Goal: Information Seeking & Learning: Learn about a topic

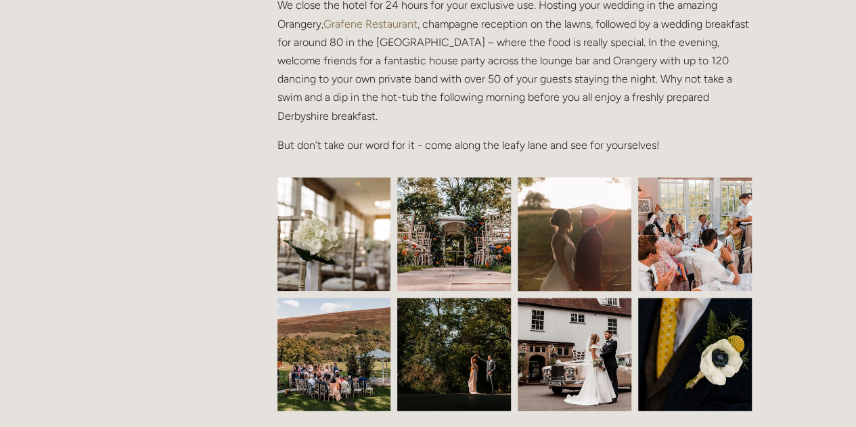
scroll to position [656, 0]
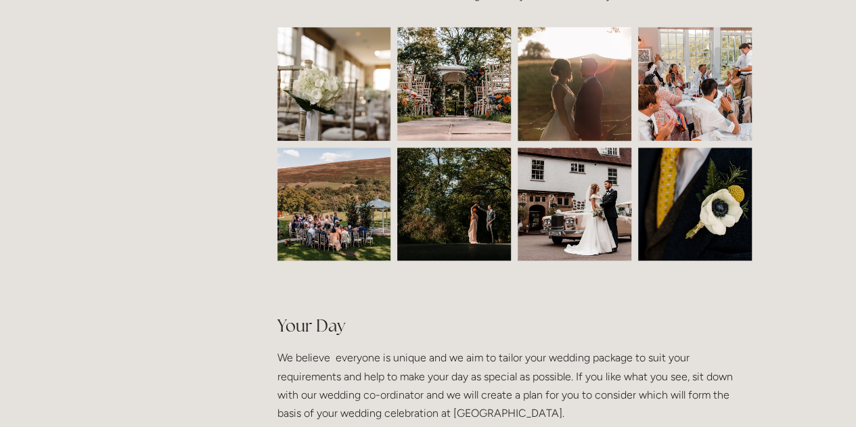
click at [351, 163] on img at bounding box center [334, 204] width 170 height 114
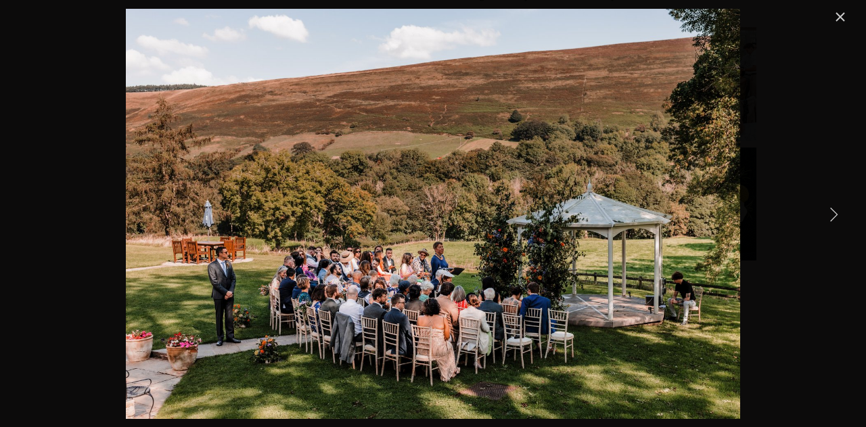
click at [839, 214] on link "Next Item" at bounding box center [834, 214] width 30 height 30
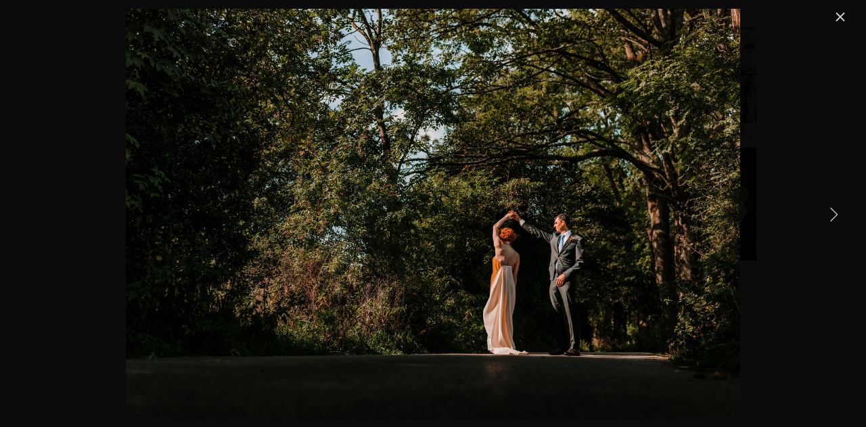
click at [839, 214] on link "Next Item" at bounding box center [834, 214] width 30 height 30
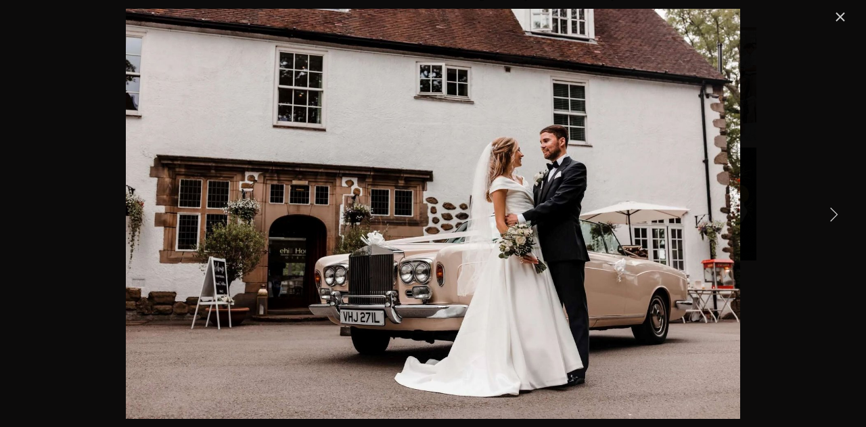
click at [839, 214] on link "Next Item" at bounding box center [834, 214] width 30 height 30
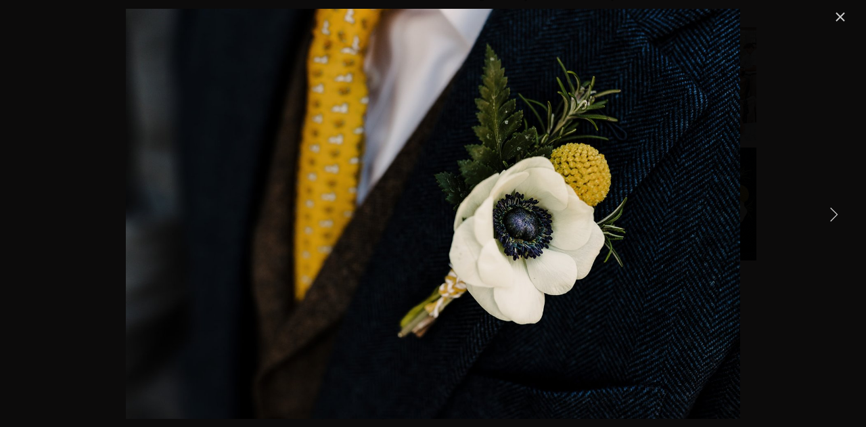
click at [839, 214] on link "Next Item" at bounding box center [834, 214] width 30 height 30
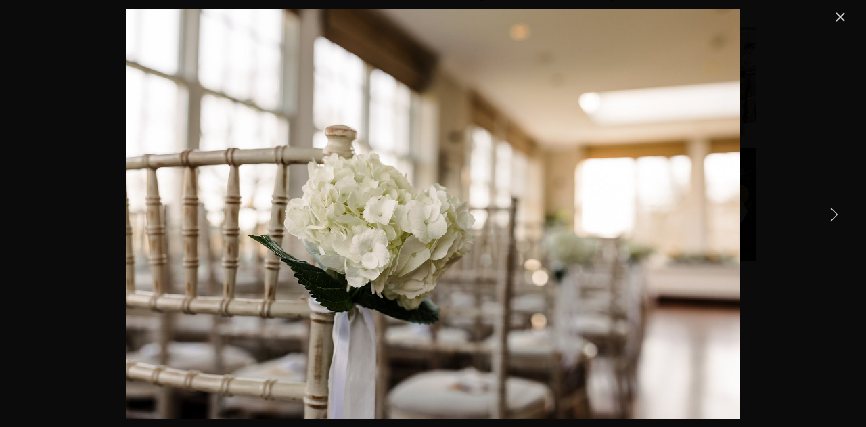
click at [839, 214] on link "Next Item" at bounding box center [834, 214] width 30 height 30
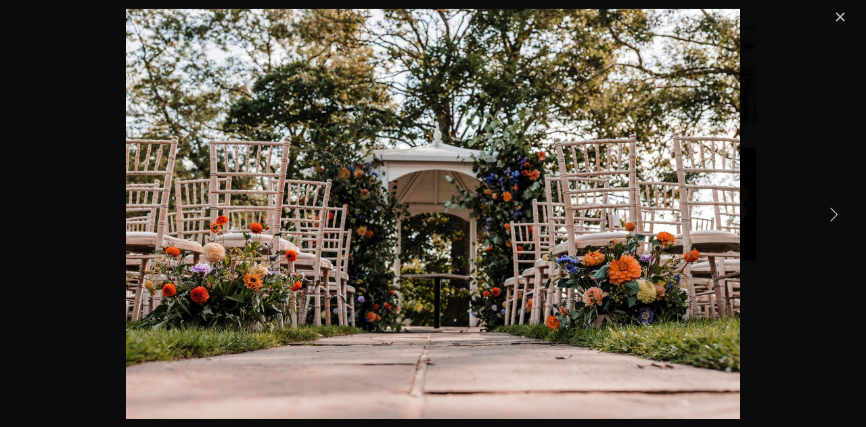
click at [839, 214] on link "Next Item" at bounding box center [834, 214] width 30 height 30
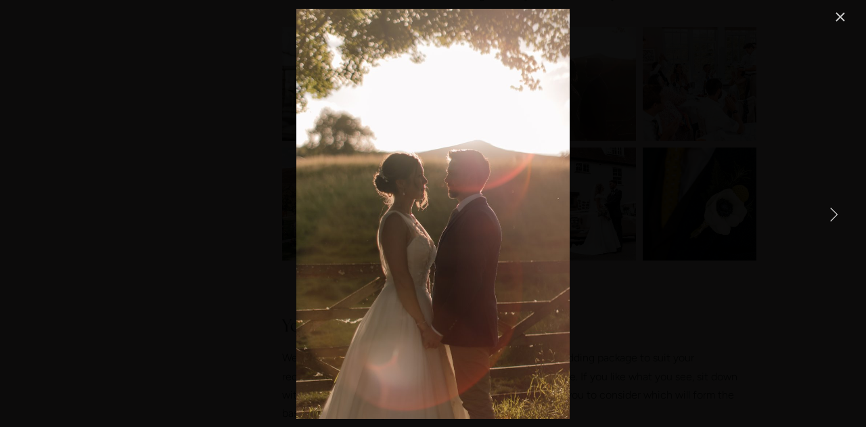
click at [839, 214] on link "Next Item" at bounding box center [834, 214] width 30 height 30
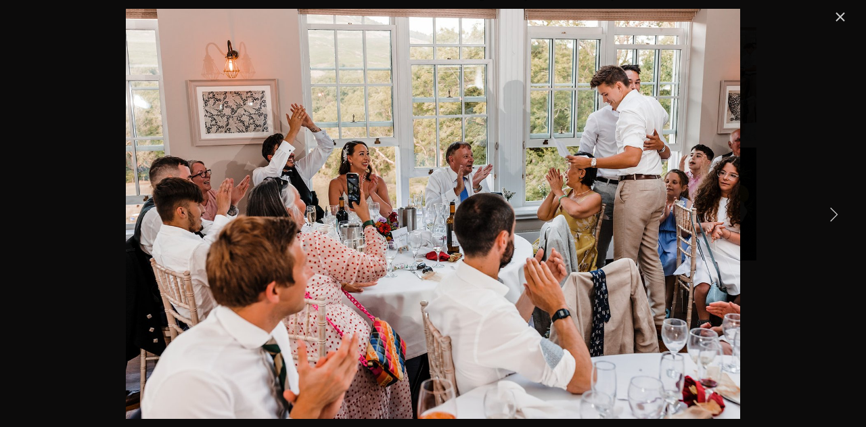
click at [839, 214] on link "Next Item" at bounding box center [834, 214] width 30 height 30
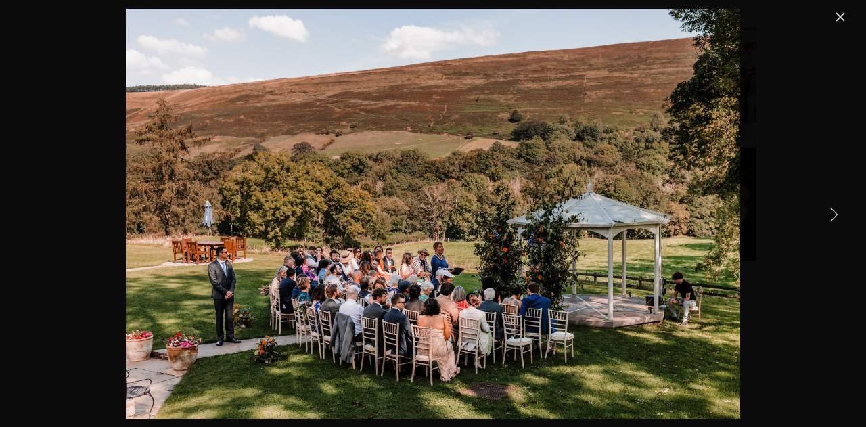
click at [839, 214] on link "Next Item" at bounding box center [834, 214] width 30 height 30
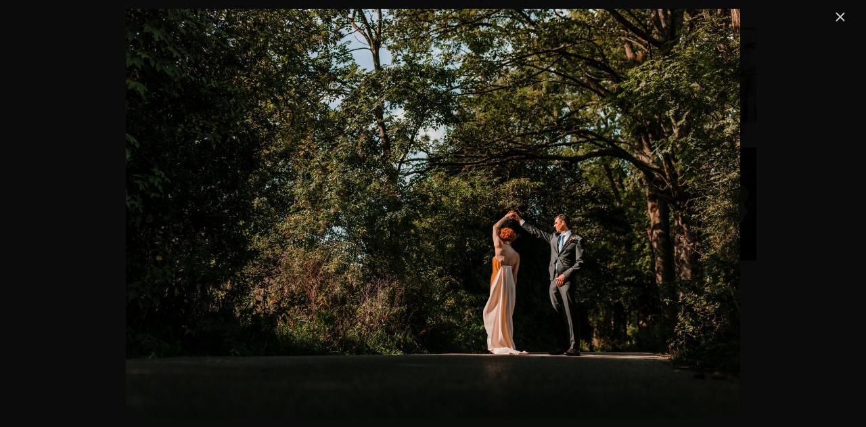
click at [840, 20] on link "Close" at bounding box center [840, 17] width 16 height 16
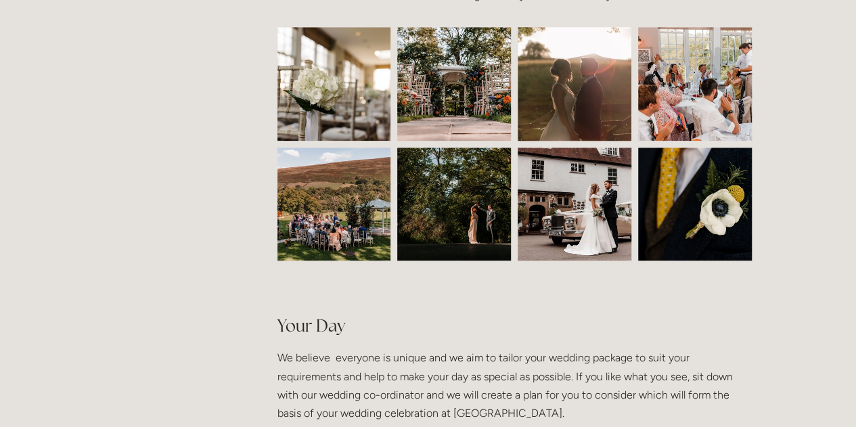
scroll to position [0, 0]
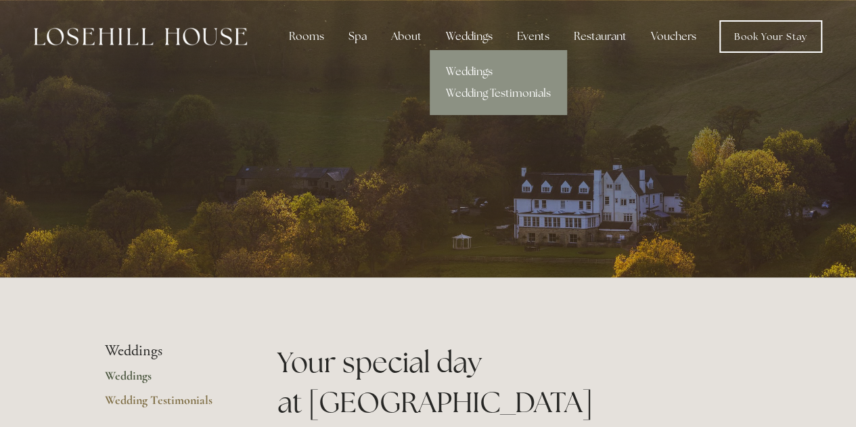
click at [465, 70] on link "Weddings" at bounding box center [498, 72] width 137 height 22
